Goal: Transaction & Acquisition: Book appointment/travel/reservation

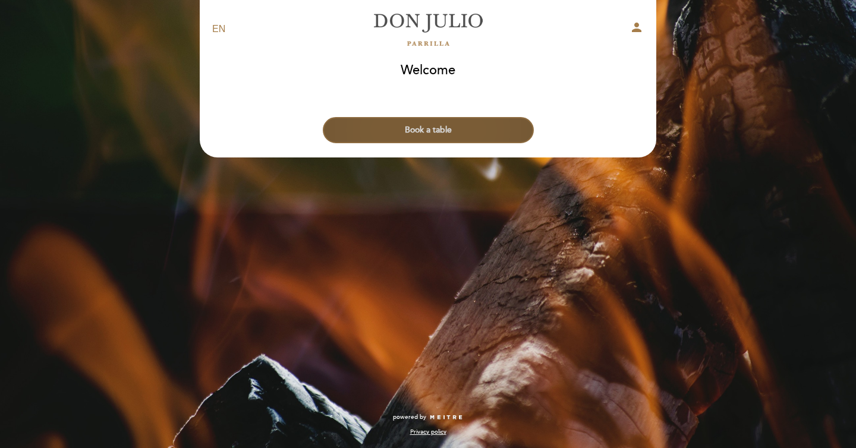
click at [470, 132] on button "Book a table" at bounding box center [428, 130] width 211 height 26
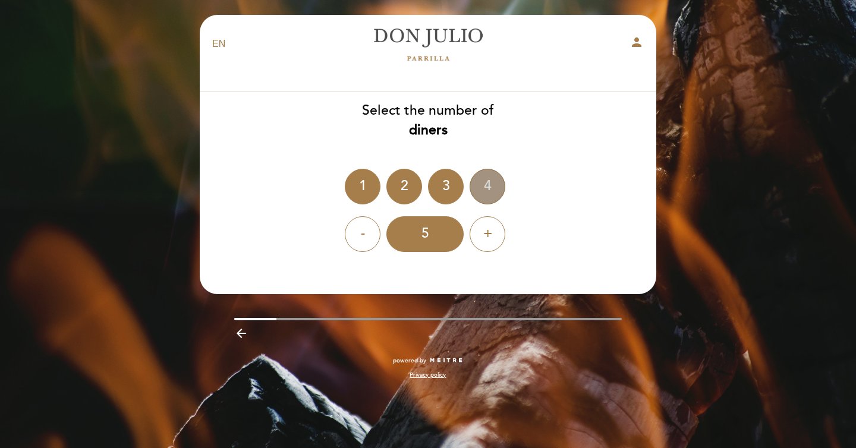
click at [488, 178] on div "4" at bounding box center [487, 187] width 36 height 36
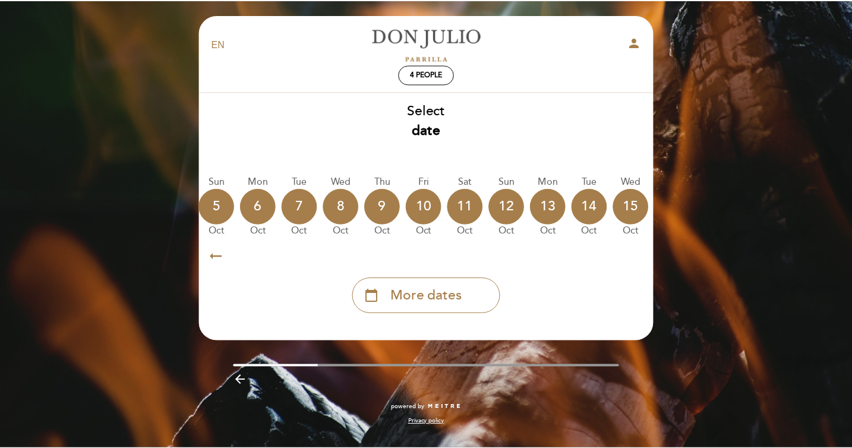
scroll to position [0, 349]
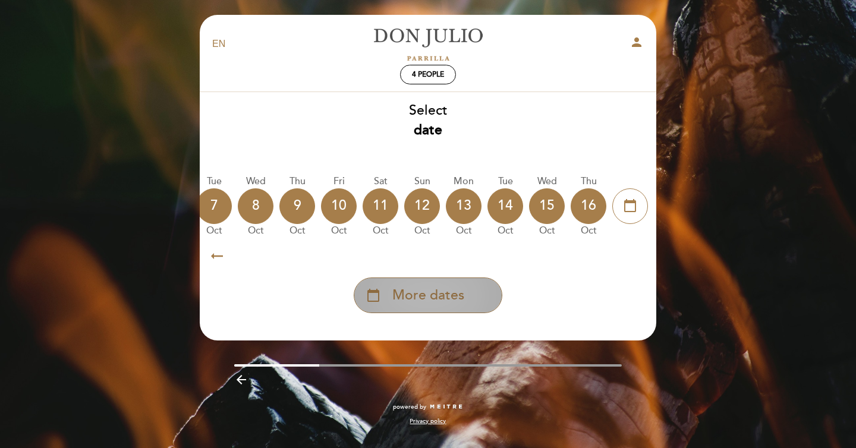
click at [453, 297] on span "More dates" at bounding box center [428, 296] width 72 height 20
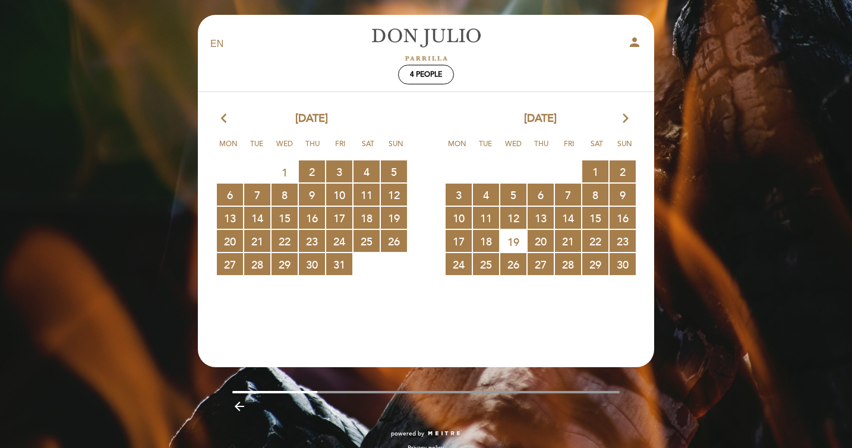
click at [627, 121] on icon "arrow_forward_ios" at bounding box center [625, 118] width 11 height 15
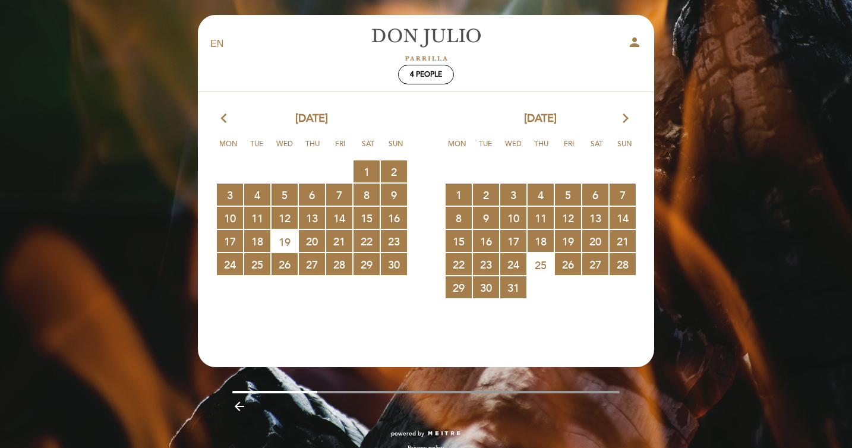
click at [627, 121] on icon "arrow_forward_ios" at bounding box center [625, 118] width 11 height 15
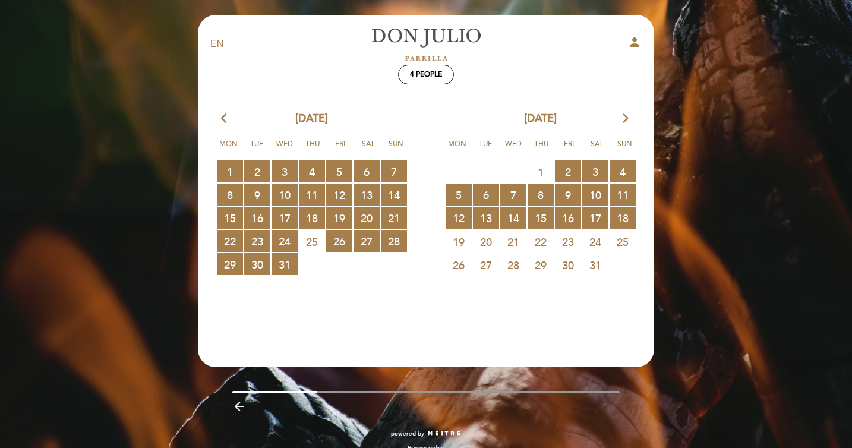
click at [626, 118] on icon "arrow_forward_ios" at bounding box center [625, 118] width 11 height 15
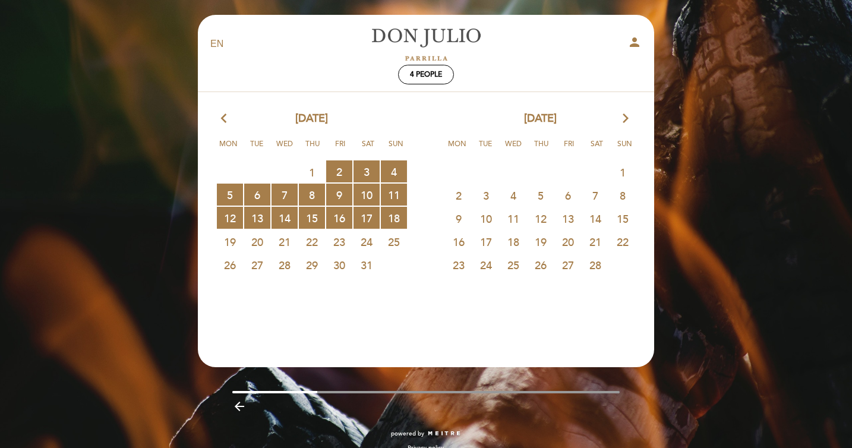
click at [539, 219] on span "12" at bounding box center [541, 218] width 26 height 22
